Goal: Information Seeking & Learning: Learn about a topic

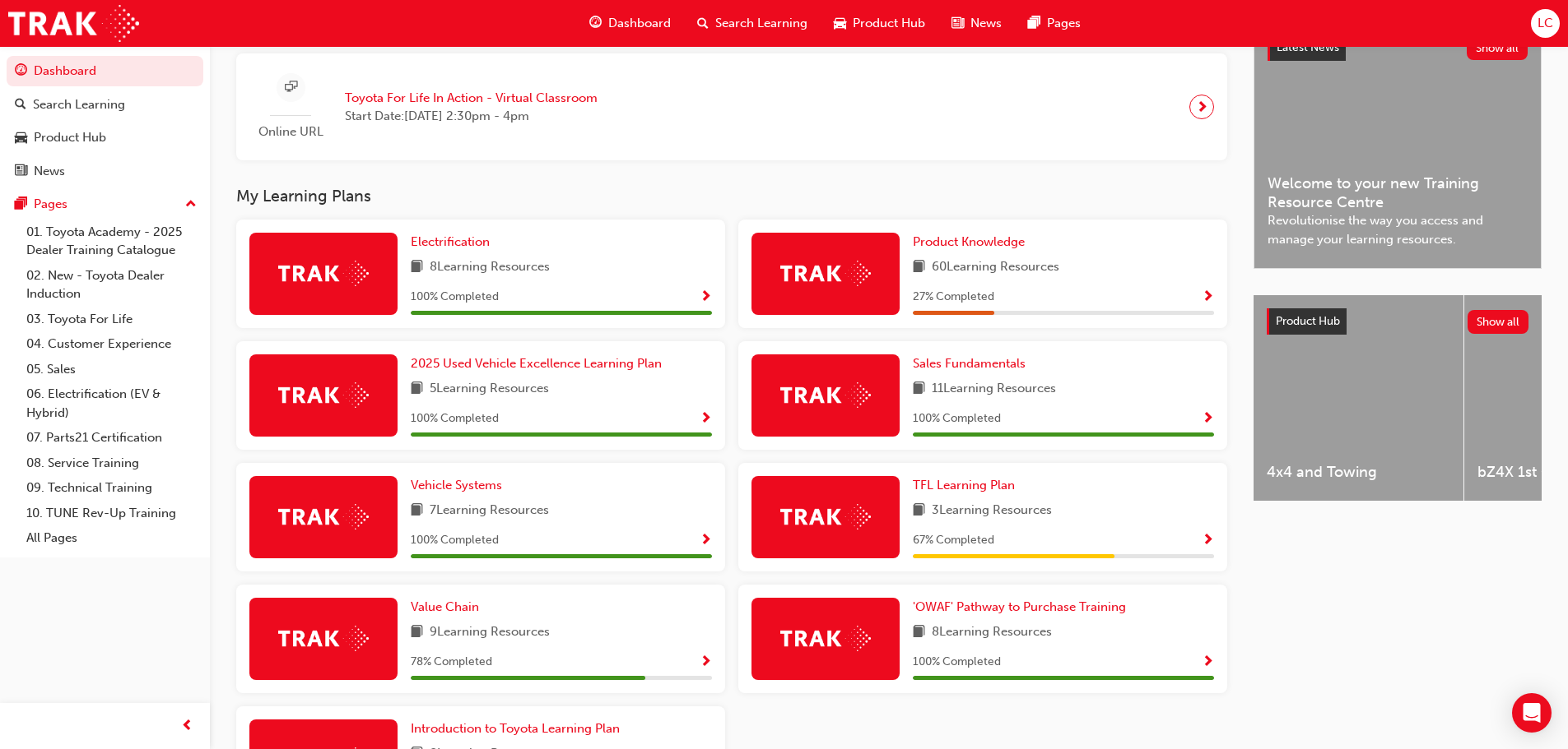
scroll to position [493, 0]
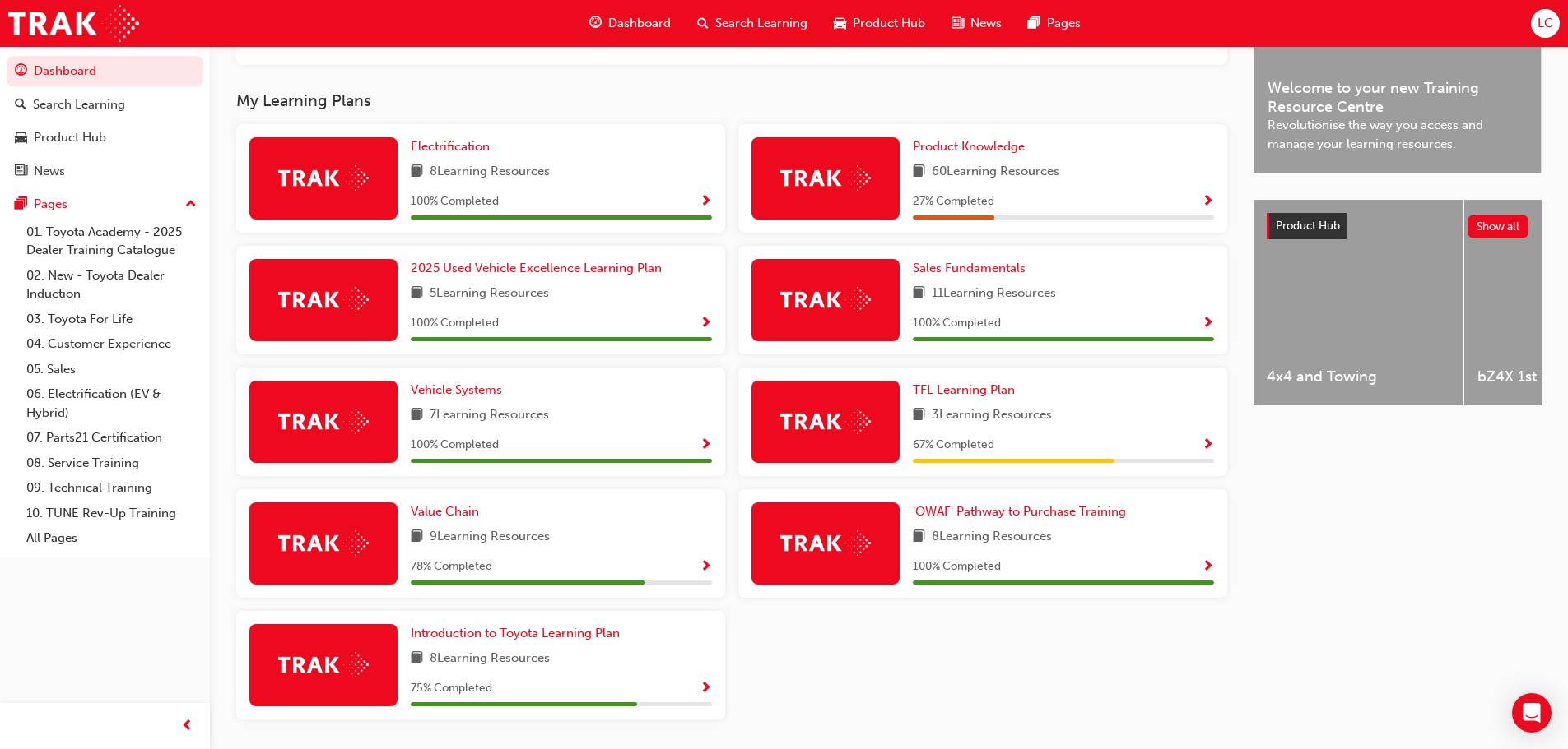
click at [446, 528] on div "Value Chain 9 Learning Resources 78 % Completed" at bounding box center [561, 544] width 302 height 83
click at [446, 516] on span "Value Chain" at bounding box center [445, 512] width 69 height 15
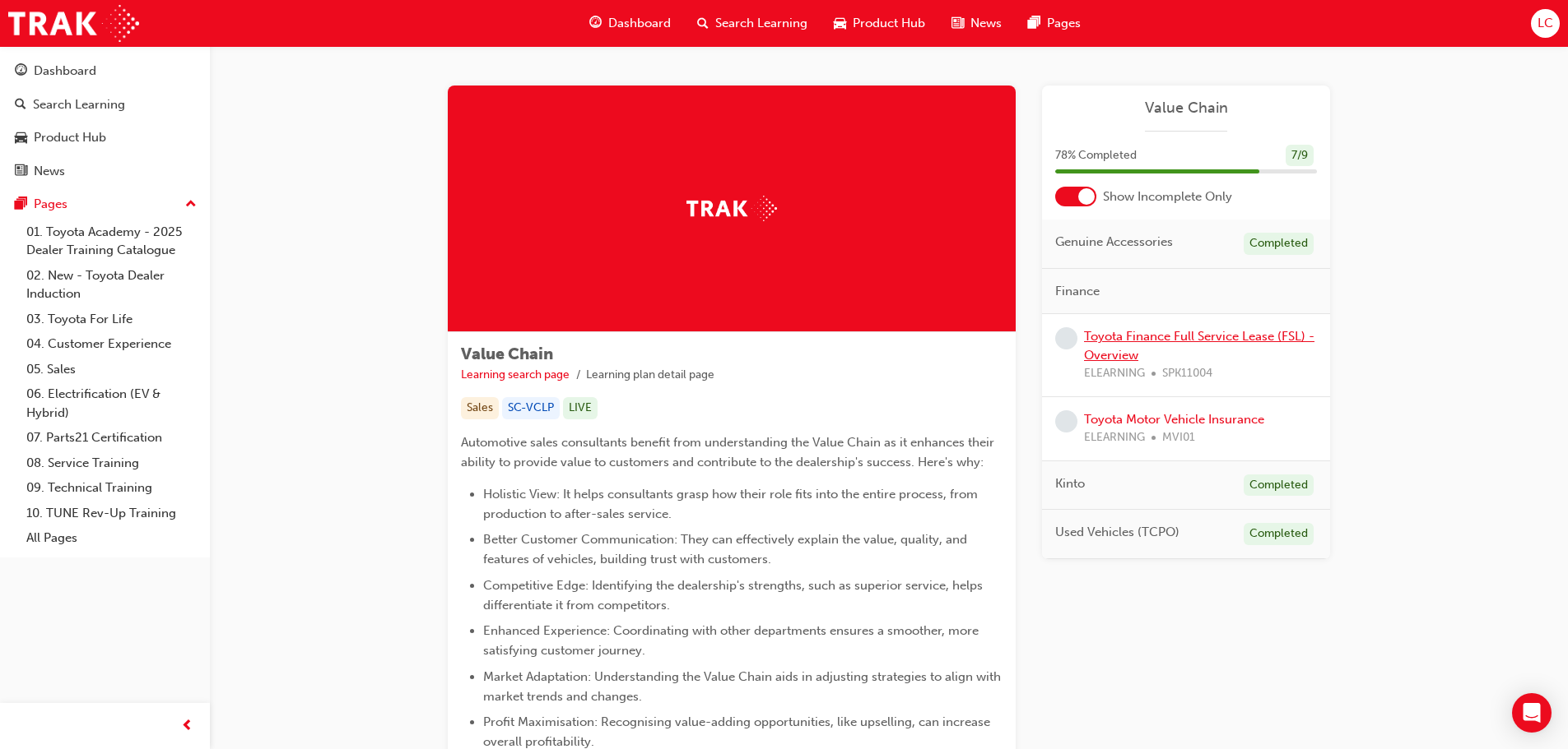
click at [1176, 342] on link "Toyota Finance Full Service Lease (FSL) - Overview" at bounding box center [1199, 346] width 231 height 33
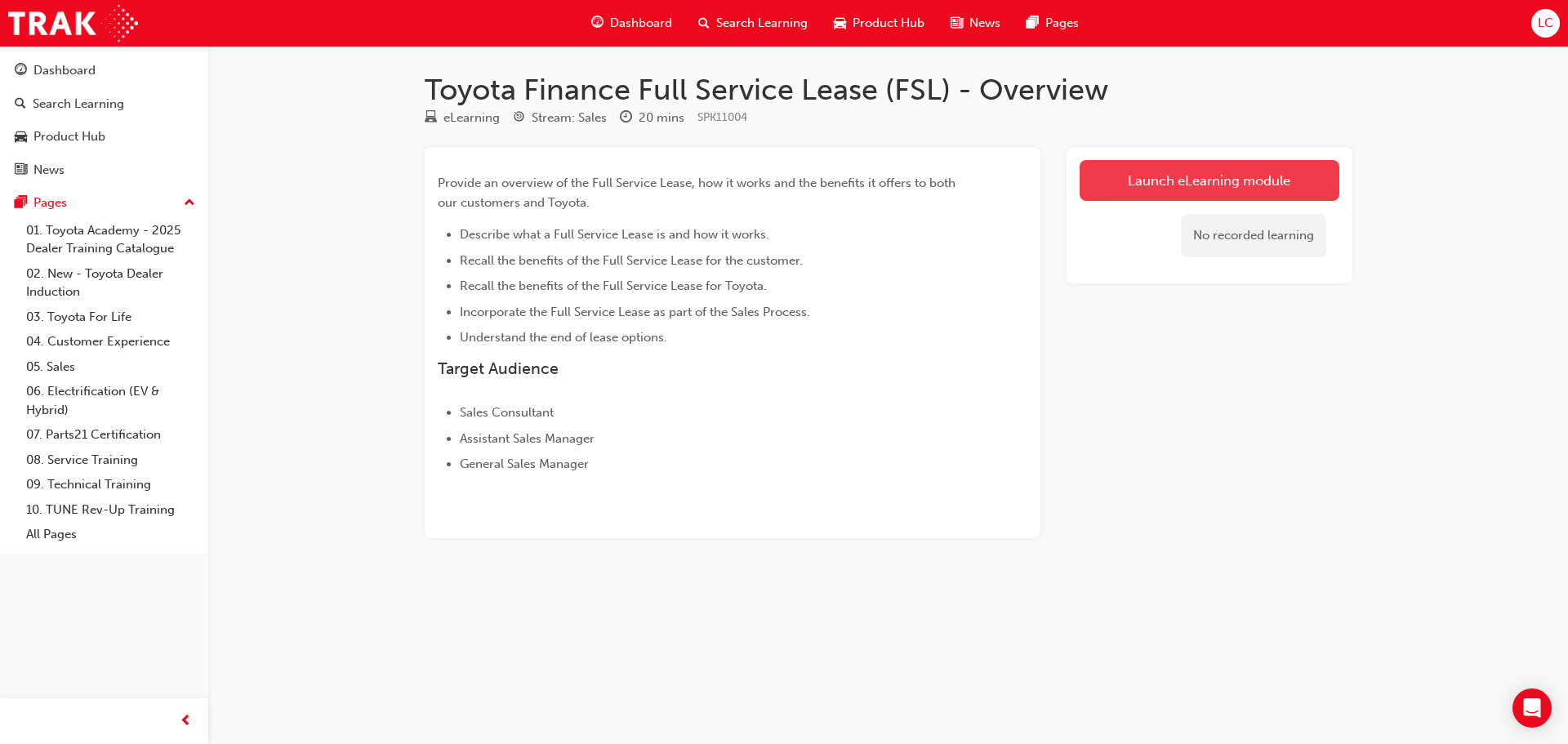
click at [1126, 176] on link "Launch eLearning module" at bounding box center [1209, 180] width 260 height 41
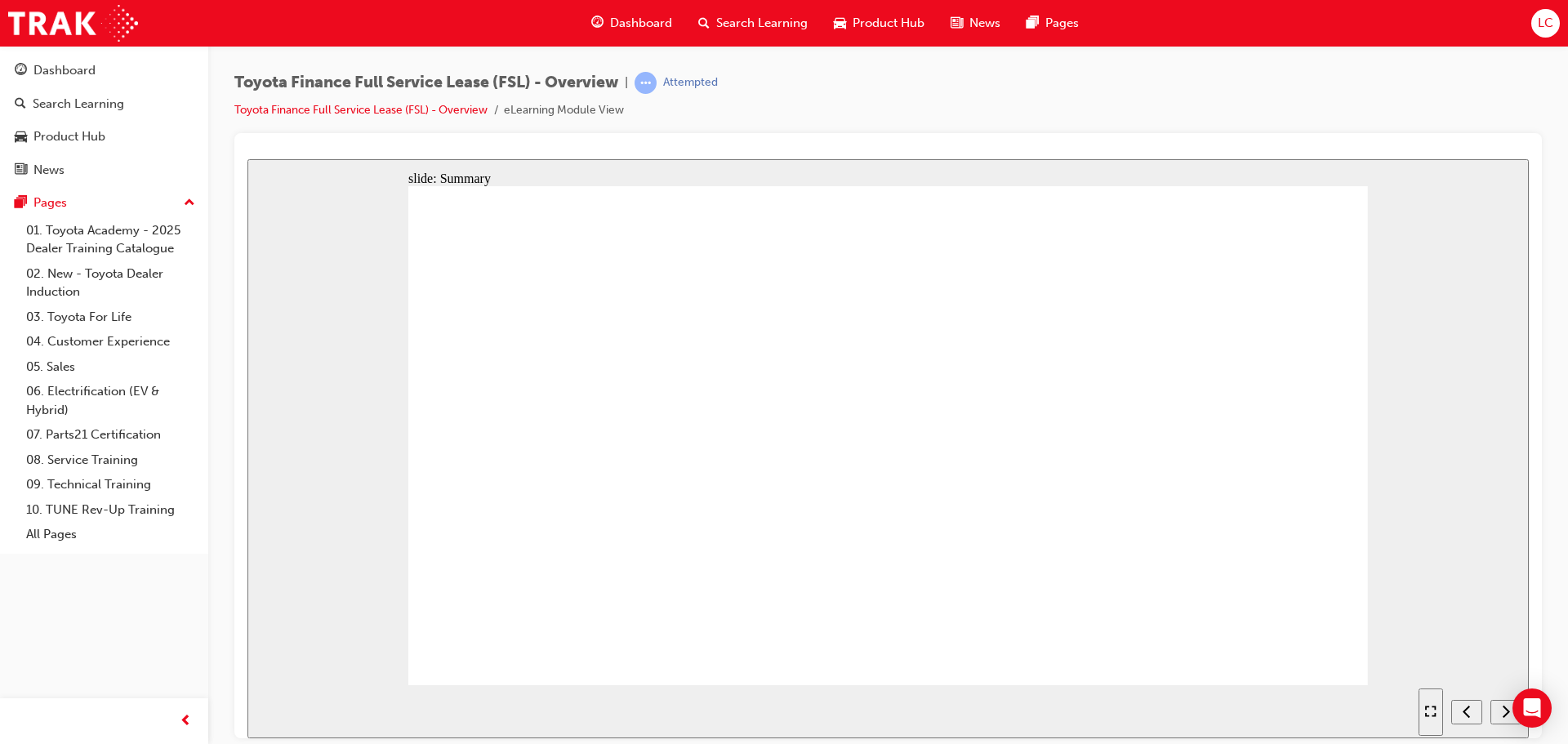
drag, startPoint x: 847, startPoint y: 631, endPoint x: 872, endPoint y: 648, distance: 30.2
click at [62, 77] on div "Dashboard" at bounding box center [64, 71] width 62 height 19
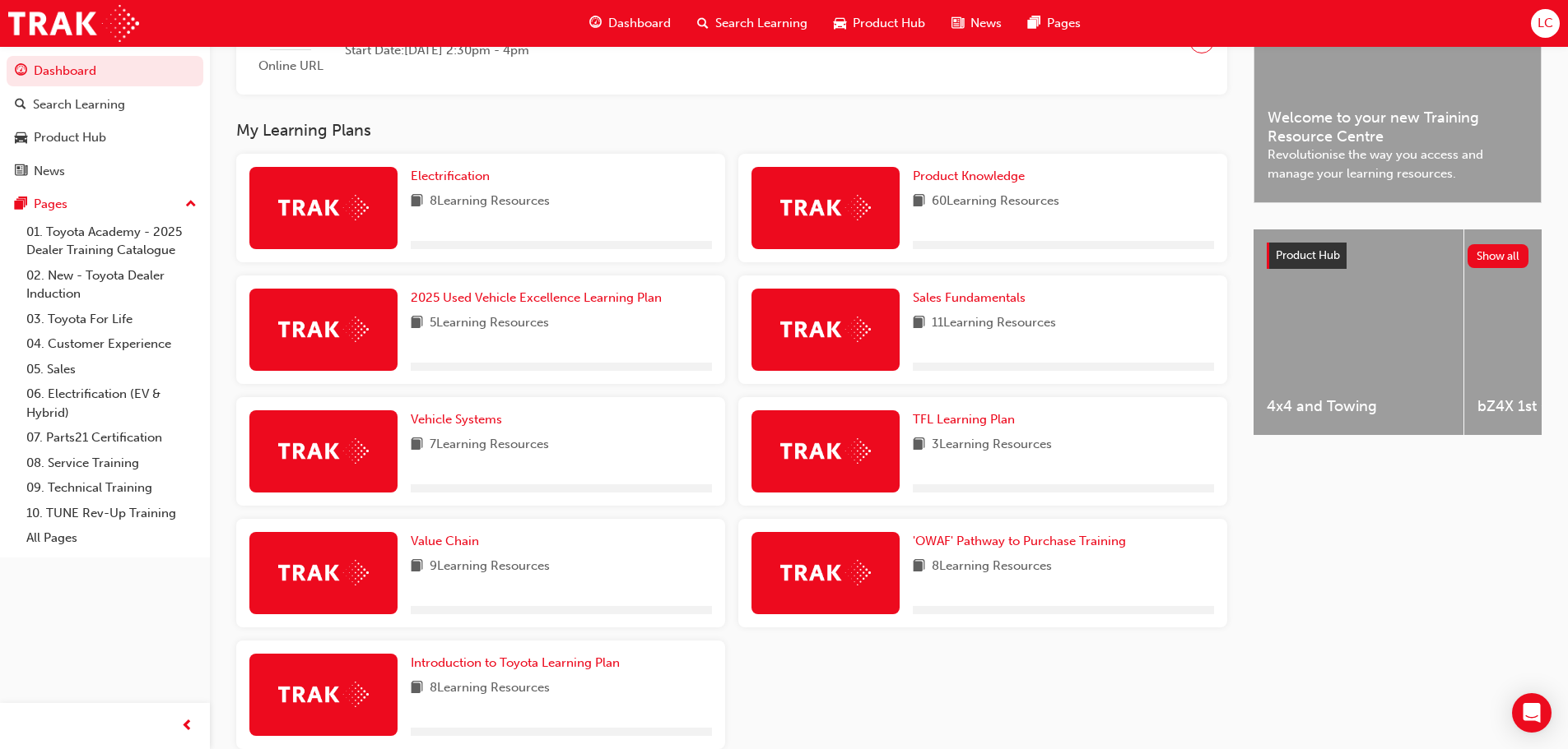
scroll to position [493, 0]
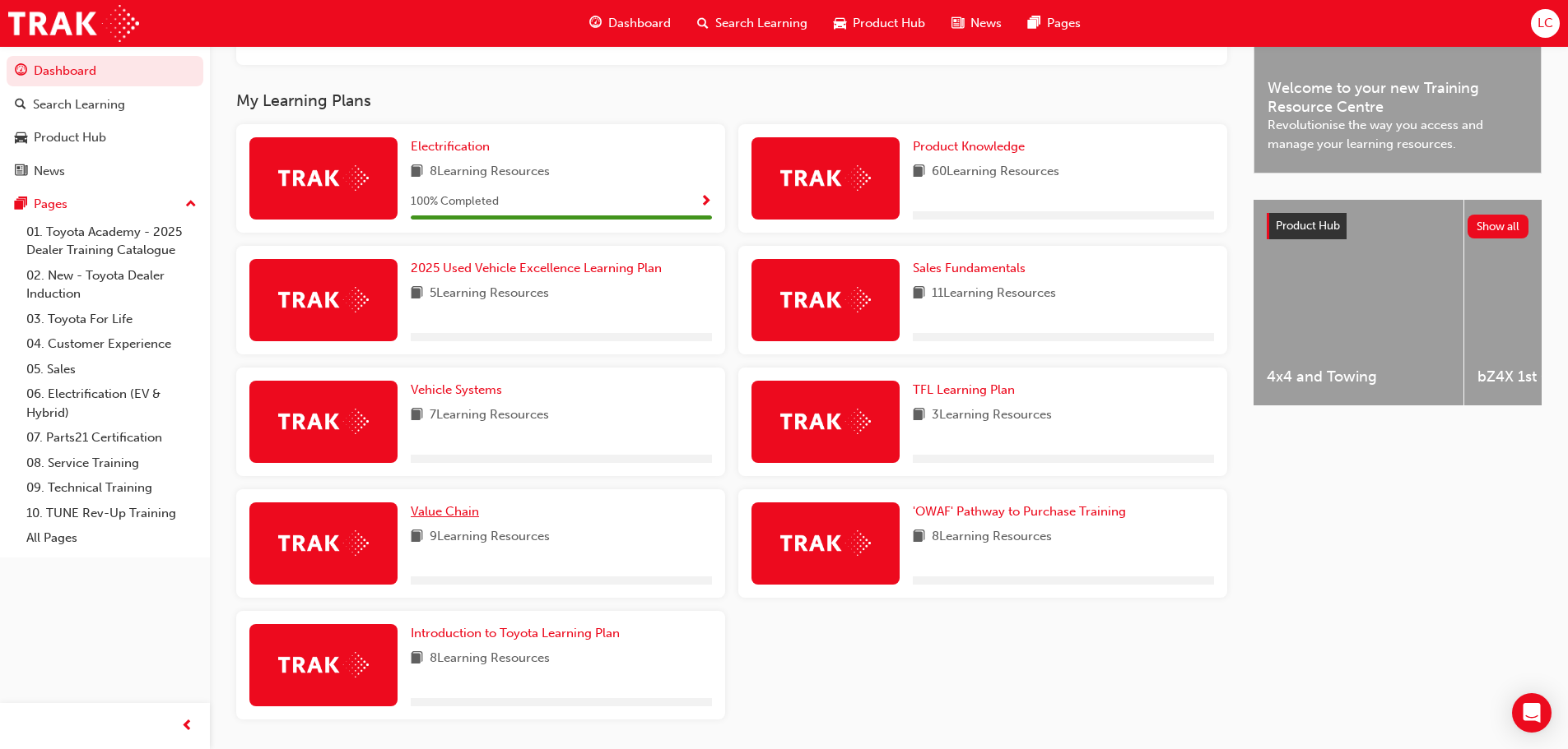
click at [447, 519] on span "Value Chain" at bounding box center [445, 512] width 69 height 15
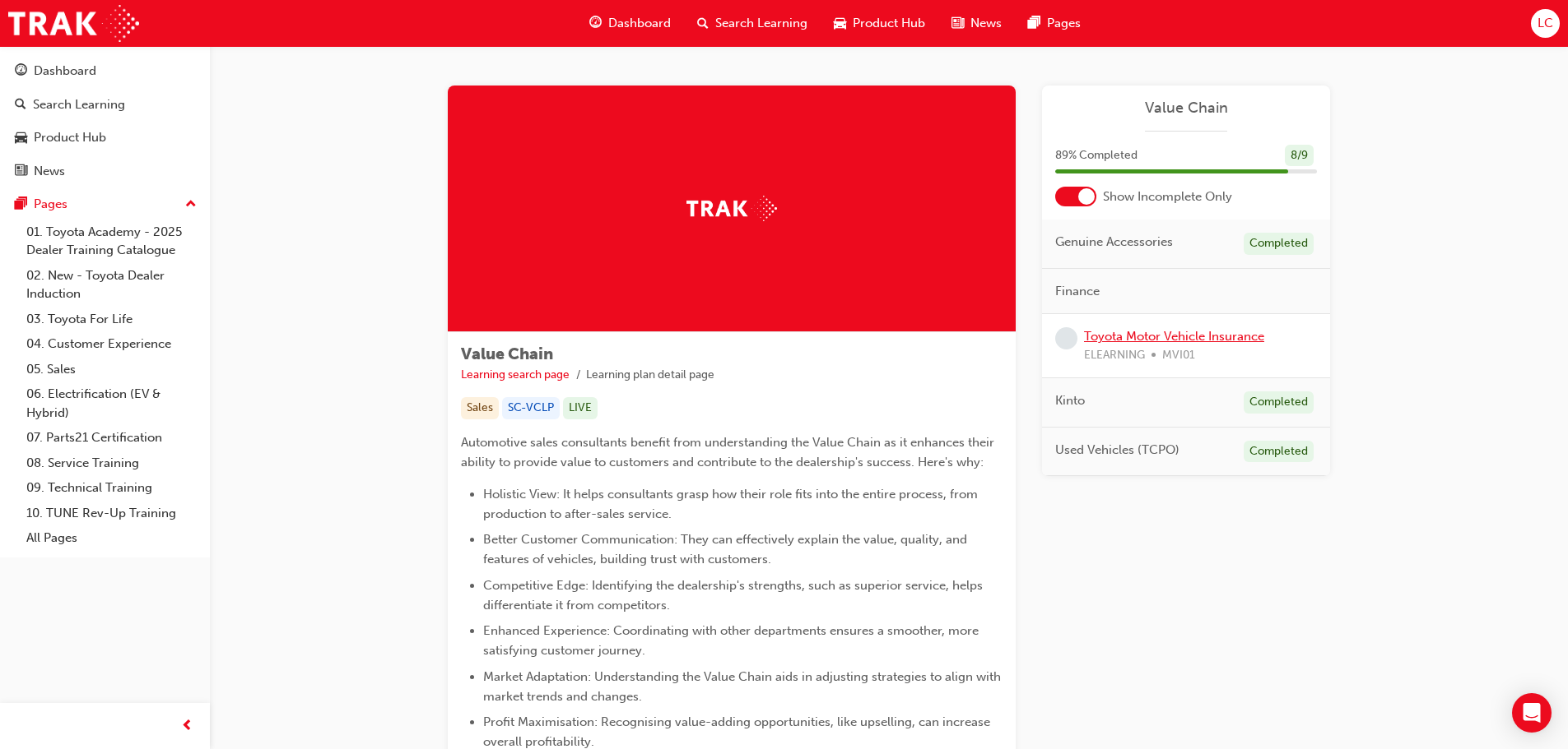
click at [1138, 337] on link "Toyota Motor Vehicle Insurance" at bounding box center [1174, 337] width 180 height 15
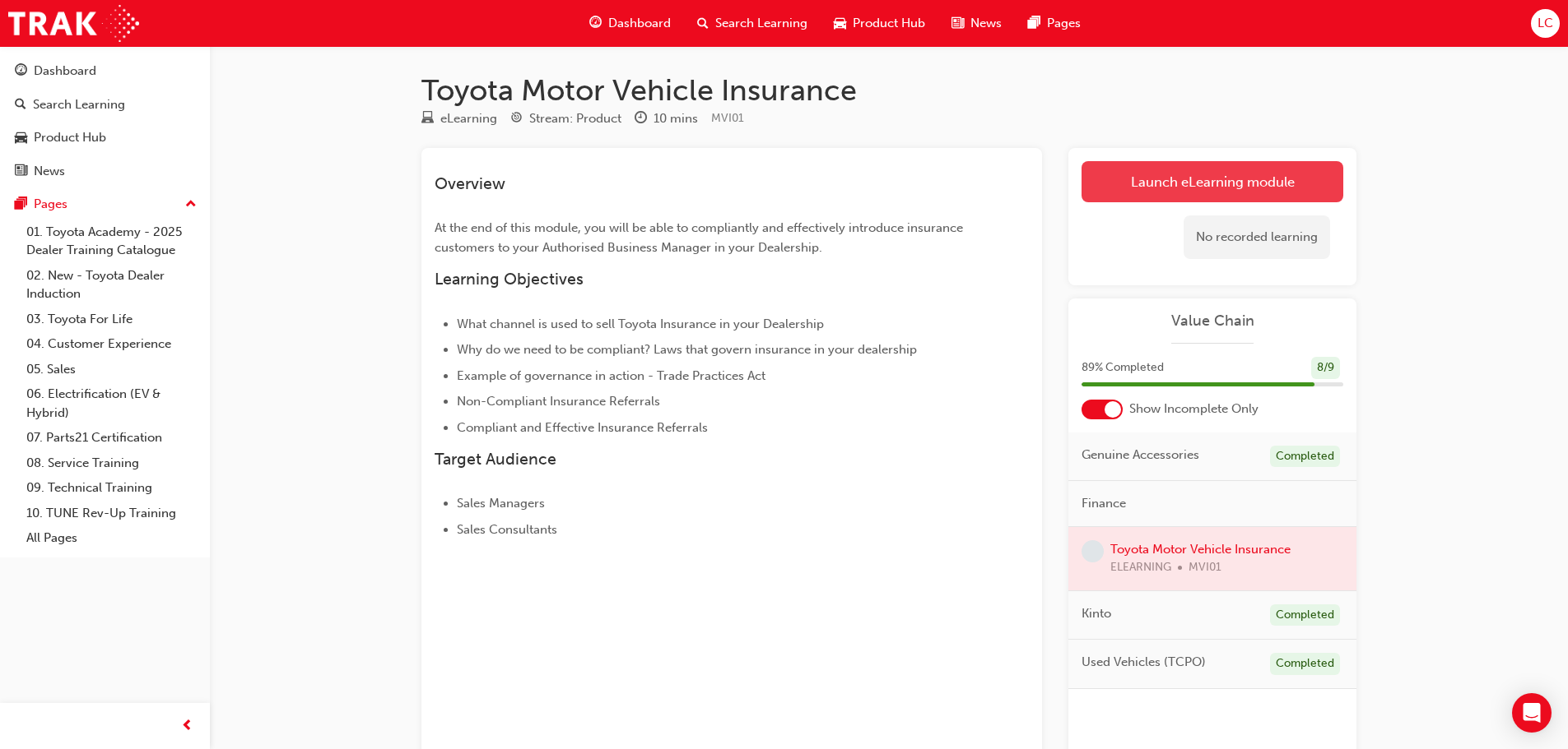
click at [1156, 179] on link "Launch eLearning module" at bounding box center [1211, 181] width 261 height 41
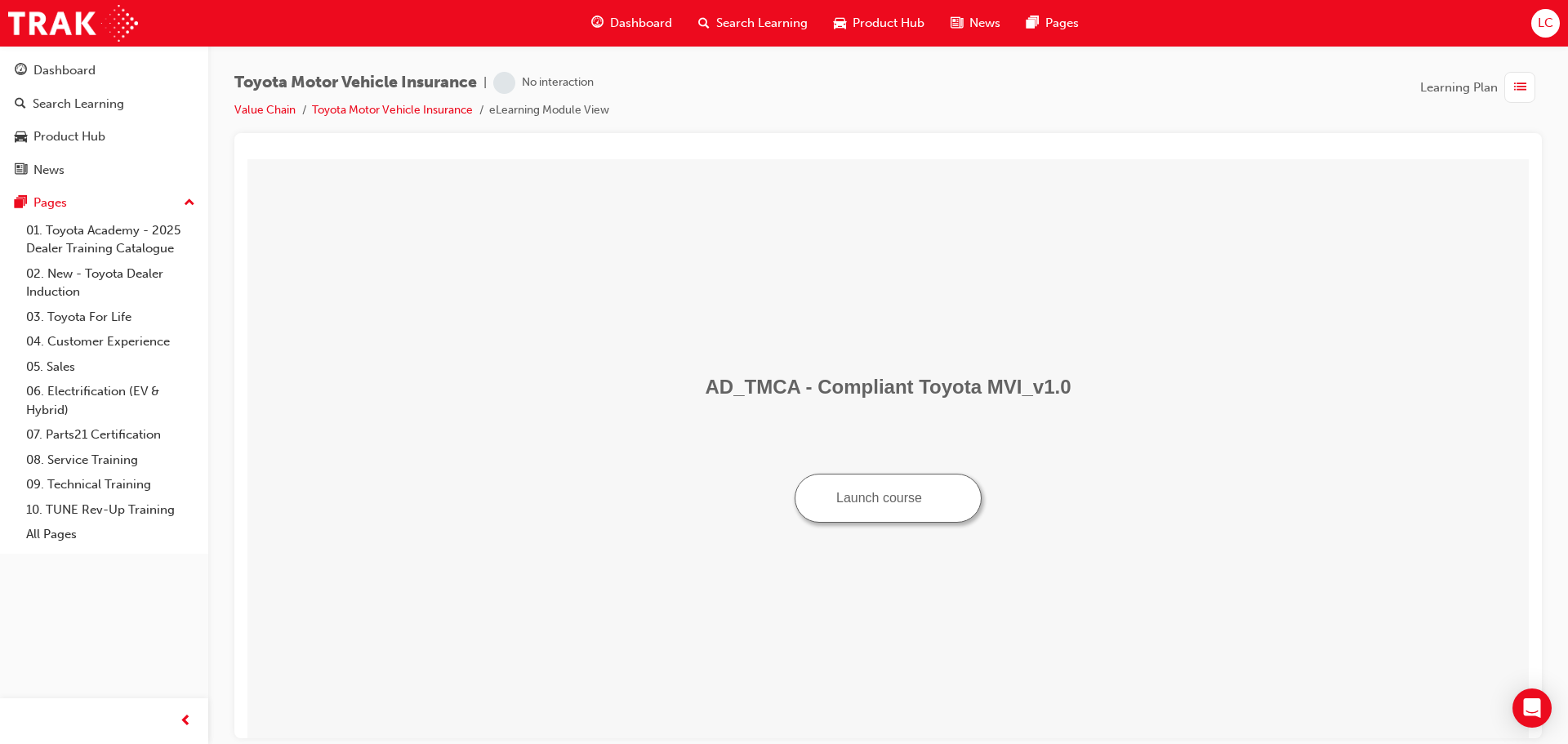
click at [932, 501] on img "Launch course: opens in new window" at bounding box center [934, 496] width 12 height 12
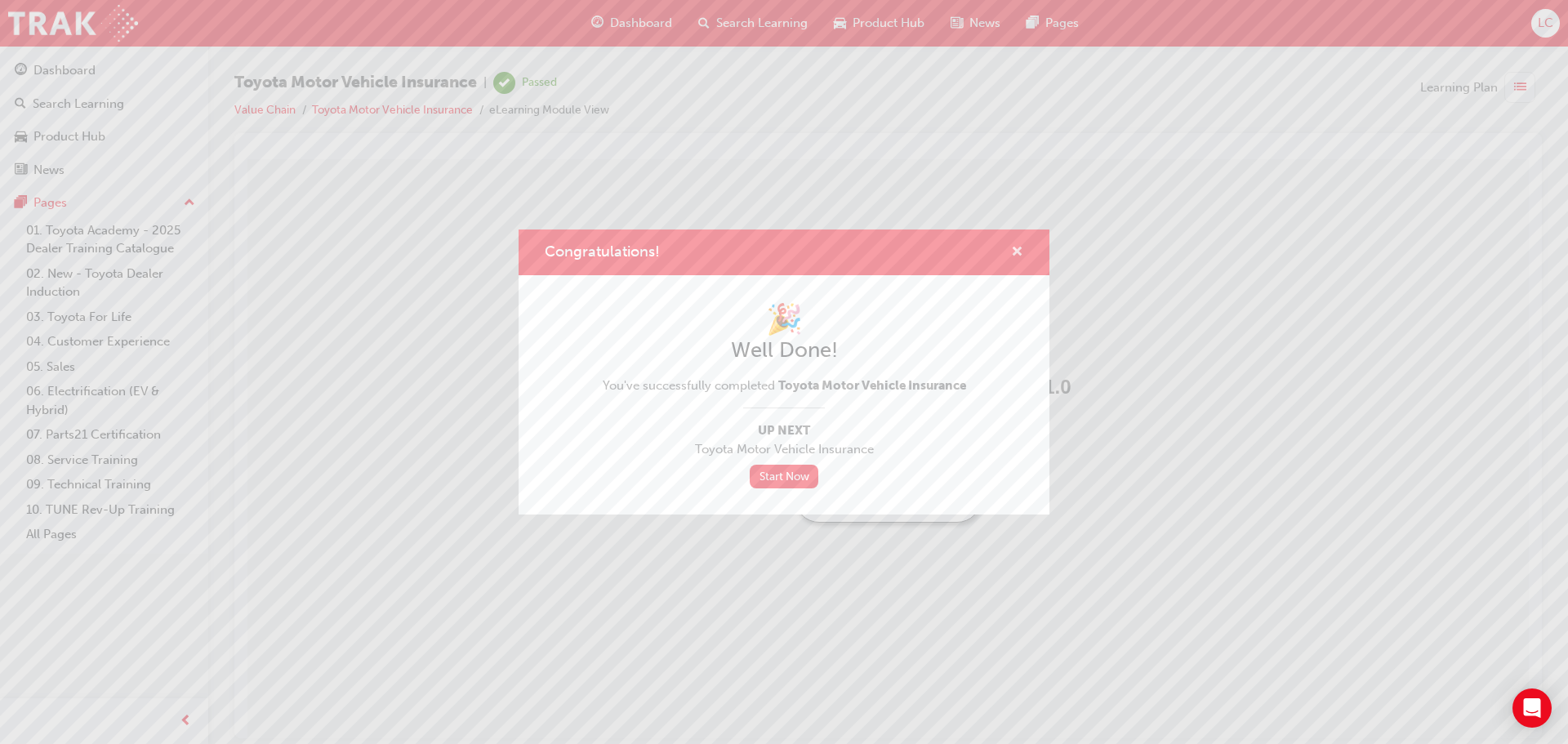
click at [1016, 246] on span "cross-icon" at bounding box center [1017, 254] width 12 height 15
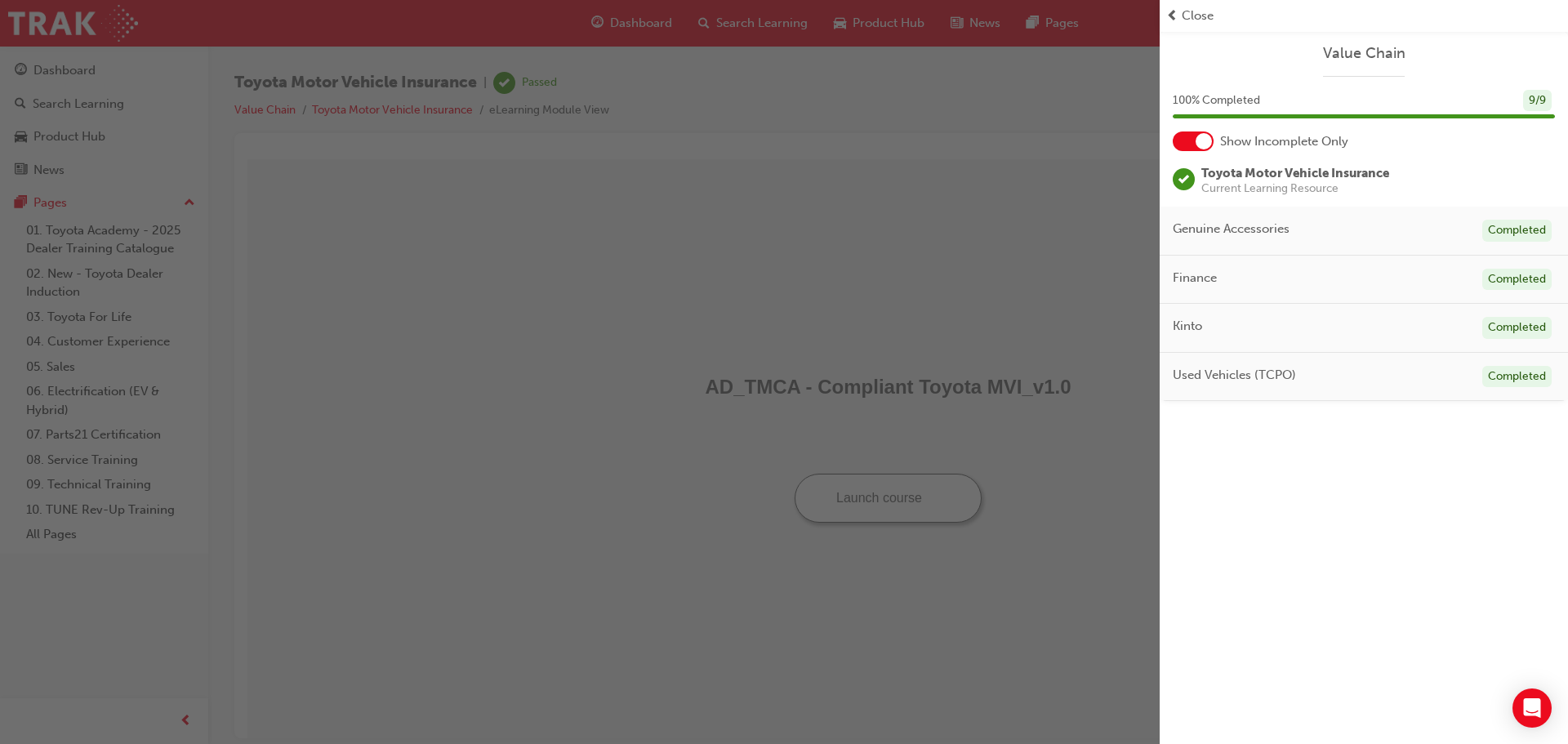
click at [1187, 18] on span "Close" at bounding box center [1197, 16] width 32 height 19
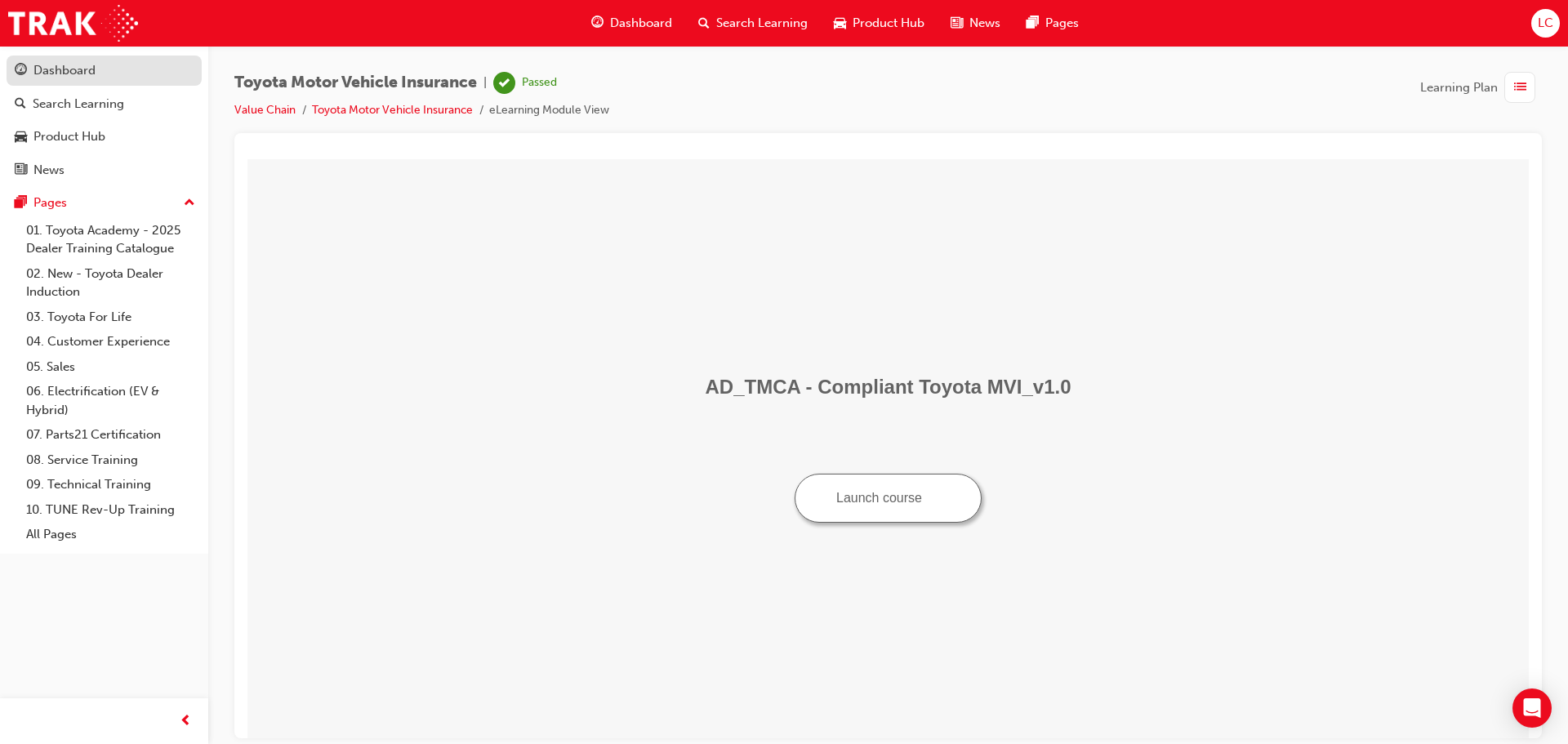
click at [80, 60] on link "Dashboard" at bounding box center [104, 71] width 195 height 30
